Goal: Task Accomplishment & Management: Manage account settings

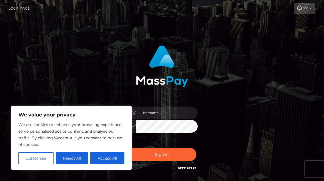
click at [42, 159] on button "Customise" at bounding box center [35, 158] width 35 height 12
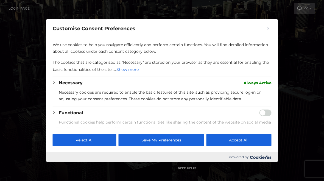
click at [269, 26] on button "Close" at bounding box center [268, 28] width 7 height 7
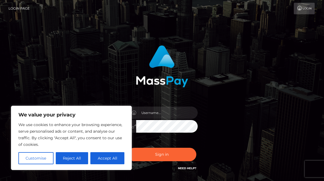
click at [74, 157] on button "Reject All" at bounding box center [72, 158] width 33 height 12
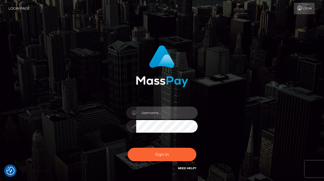
click at [164, 108] on input "text" at bounding box center [167, 113] width 62 height 12
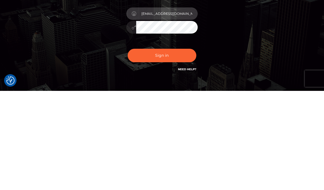
scroll to position [4, 0]
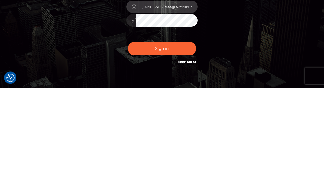
type input "[EMAIL_ADDRESS][DOMAIN_NAME]"
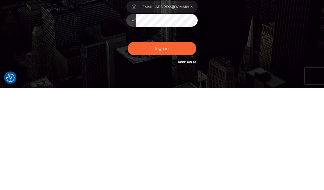
click at [167, 144] on button "Sign in" at bounding box center [162, 150] width 69 height 13
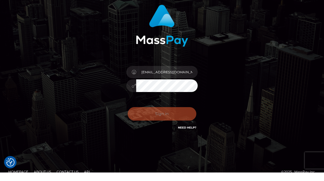
scroll to position [41, 0]
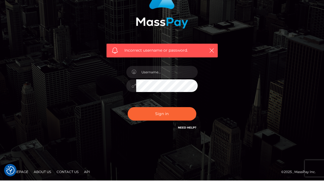
scroll to position [59, 0]
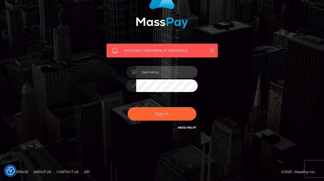
click at [164, 70] on input "text" at bounding box center [167, 72] width 62 height 12
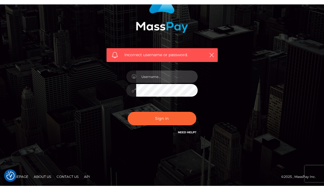
scroll to position [50, 0]
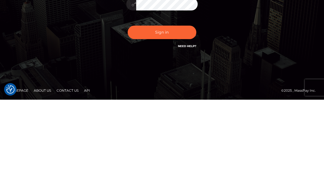
type input "[EMAIL_ADDRESS][DOMAIN_NAME]"
click at [187, 134] on link "Need Help?" at bounding box center [187, 136] width 18 height 4
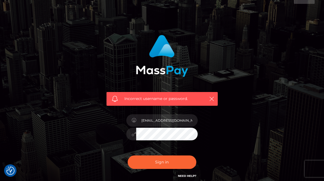
scroll to position [6, 0]
